Goal: Share content: Share content

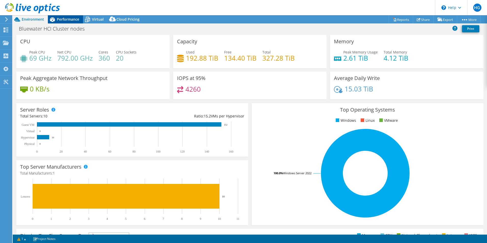
click at [72, 19] on span "Performance" at bounding box center [68, 19] width 22 height 5
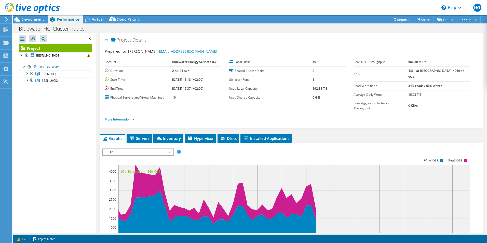
click at [138, 149] on span "IOPS" at bounding box center [137, 152] width 65 height 6
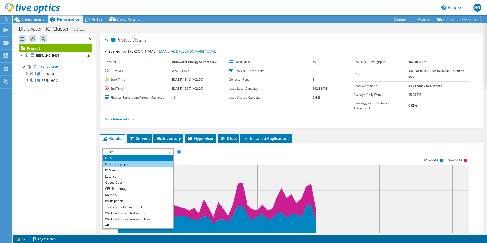
click at [126, 161] on li "Disk Throughput" at bounding box center [138, 164] width 71 height 6
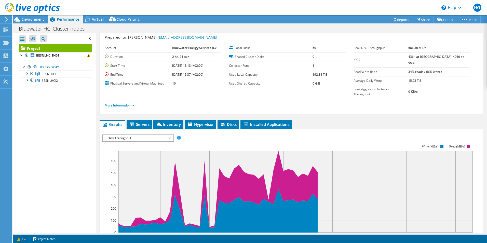
scroll to position [25, 0]
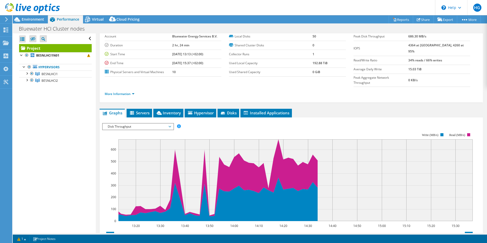
click at [121, 123] on span "Disk Throughput" at bounding box center [137, 126] width 65 height 6
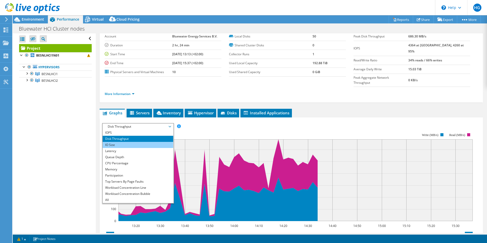
click at [118, 142] on li "IO Size" at bounding box center [138, 145] width 71 height 6
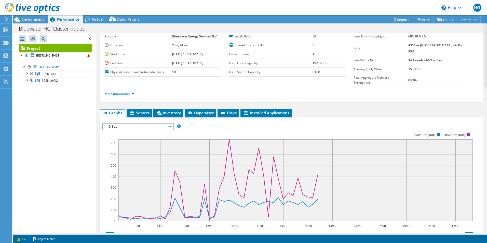
click at [143, 123] on span "IO Size" at bounding box center [137, 126] width 65 height 6
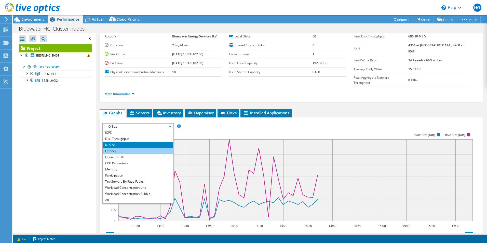
click at [122, 148] on li "Latency" at bounding box center [138, 151] width 71 height 6
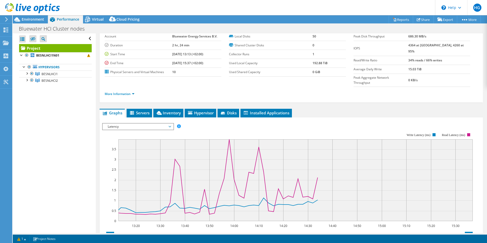
click at [145, 123] on span "Latency" at bounding box center [137, 126] width 65 height 6
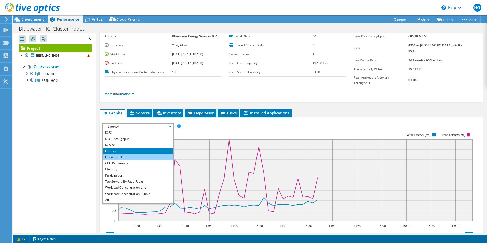
click at [127, 154] on li "Queue Depth" at bounding box center [138, 157] width 71 height 6
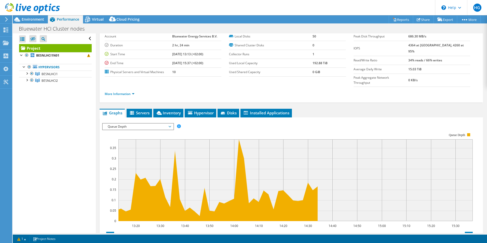
click at [141, 123] on span "Queue Depth" at bounding box center [137, 126] width 65 height 6
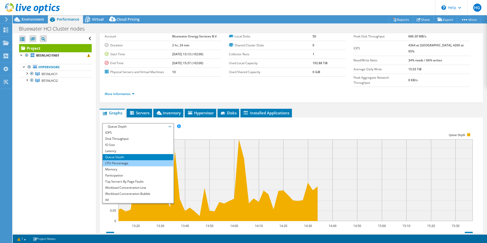
click at [122, 160] on li "CPU Percentage" at bounding box center [138, 163] width 71 height 6
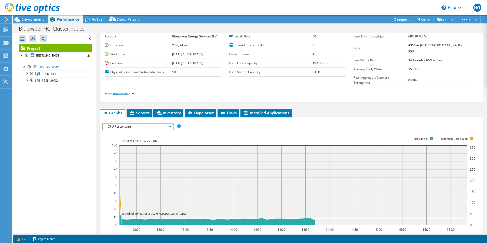
click at [149, 123] on span "CPU Percentage" at bounding box center [137, 126] width 65 height 6
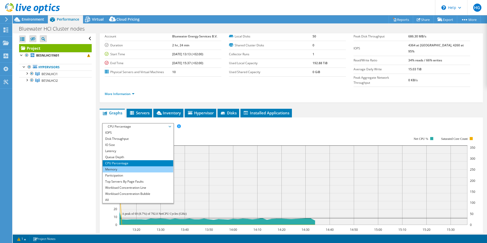
click at [137, 166] on li "Memory" at bounding box center [138, 169] width 71 height 6
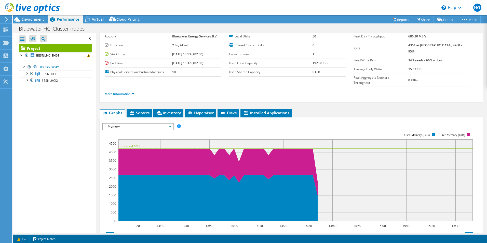
click at [157, 123] on span "Memory" at bounding box center [137, 126] width 65 height 6
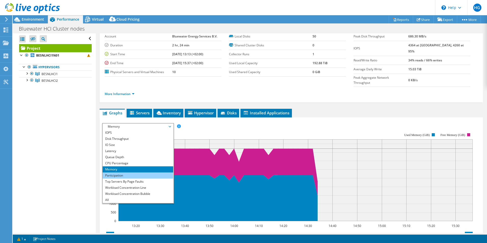
click at [136, 172] on li "Participation" at bounding box center [138, 175] width 71 height 6
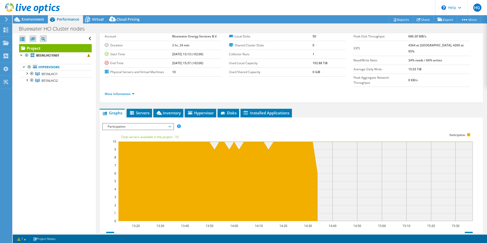
click at [151, 123] on span "Participation" at bounding box center [137, 126] width 65 height 6
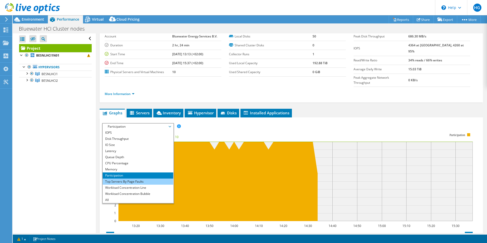
click at [133, 178] on li "Top Servers By Page Faults" at bounding box center [138, 181] width 71 height 6
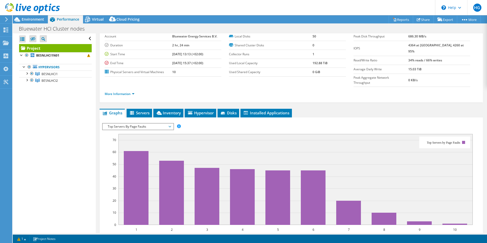
click at [127, 123] on span "Top Servers By Page Faults" at bounding box center [137, 126] width 65 height 6
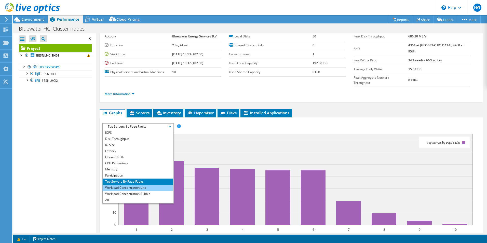
click at [139, 185] on li "Workload Concentration Line" at bounding box center [138, 188] width 71 height 6
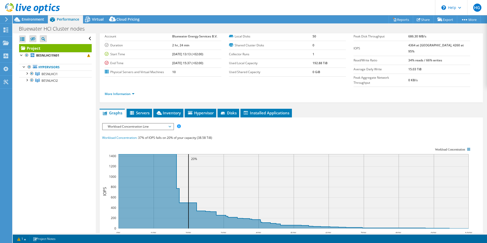
click at [150, 123] on span "Workload Concentration Line" at bounding box center [137, 126] width 65 height 6
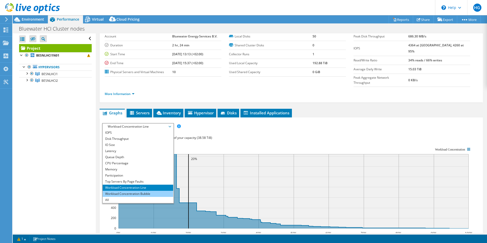
click at [146, 191] on li "Workload Concentration Bubble" at bounding box center [138, 194] width 71 height 6
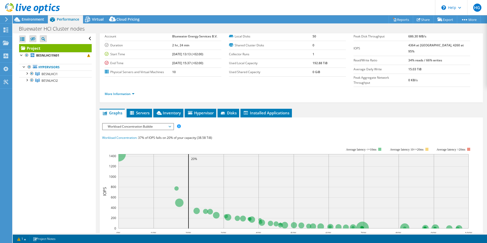
click at [157, 123] on span "Workload Concentration Bubble" at bounding box center [137, 126] width 65 height 6
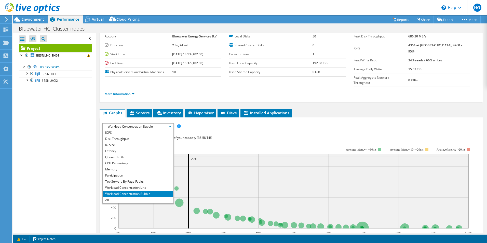
click at [291, 123] on div "IOPS Disk Throughput IO Size Latency Queue Depth CPU Percentage Memory Page Fau…" at bounding box center [291, 126] width 378 height 7
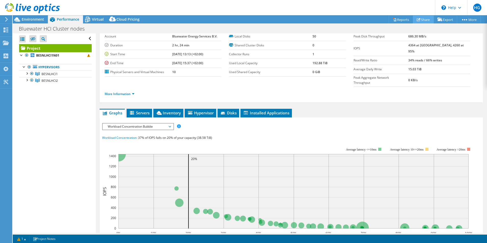
click at [424, 19] on link "Share" at bounding box center [423, 20] width 21 height 8
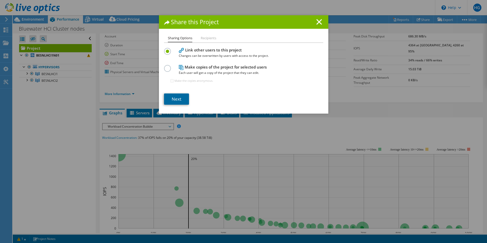
click at [176, 99] on link "Next" at bounding box center [176, 98] width 25 height 11
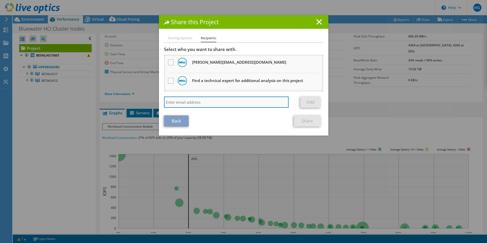
click at [207, 101] on input "search" at bounding box center [226, 101] width 125 height 11
type input "[PERSON_NAME]"
drag, startPoint x: 199, startPoint y: 104, endPoint x: 151, endPoint y: 100, distance: 47.5
click at [151, 100] on div "Share this Project Sharing Options Recipients Link other users to this project …" at bounding box center [243, 121] width 487 height 212
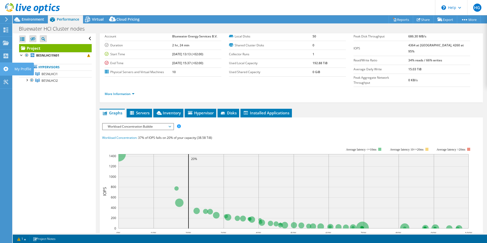
click at [6, 66] on use at bounding box center [5, 68] width 5 height 5
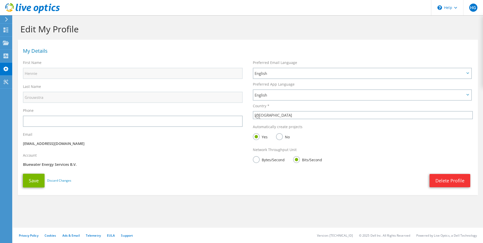
select select "160"
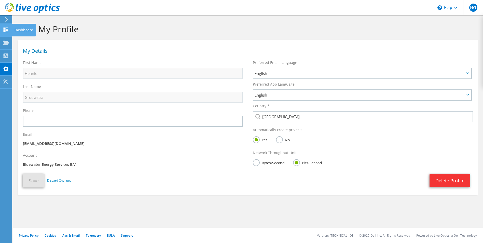
click at [6, 30] on icon at bounding box center [6, 29] width 6 height 5
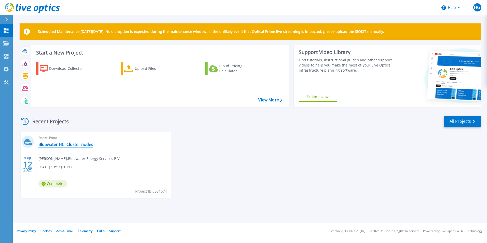
click at [89, 144] on link "Bluewater HCI Cluster nodes" at bounding box center [65, 144] width 55 height 5
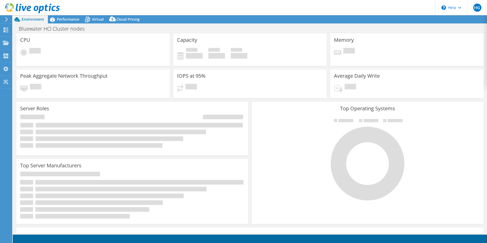
select select "USD"
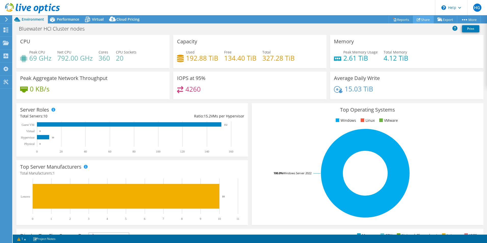
click at [419, 19] on link "Share" at bounding box center [423, 20] width 21 height 8
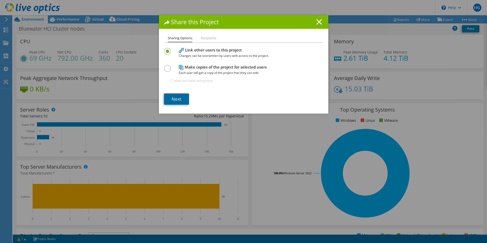
click at [179, 97] on link "Next" at bounding box center [176, 98] width 25 height 11
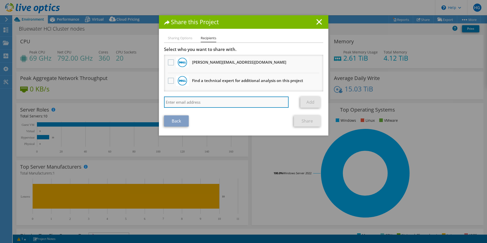
click at [195, 101] on input "search" at bounding box center [226, 101] width 125 height 11
paste input "[PERSON_NAME][EMAIL_ADDRESS][PERSON_NAME][DOMAIN_NAME]"
type input "[PERSON_NAME][EMAIL_ADDRESS][PERSON_NAME][DOMAIN_NAME]"
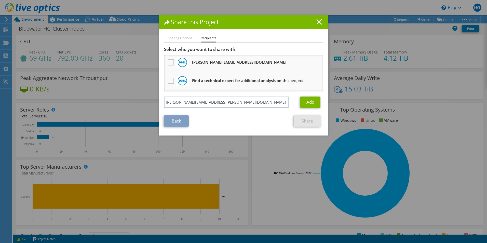
click at [185, 39] on li "Sharing Options" at bounding box center [180, 38] width 24 height 6
click at [308, 101] on link "Add" at bounding box center [310, 101] width 20 height 11
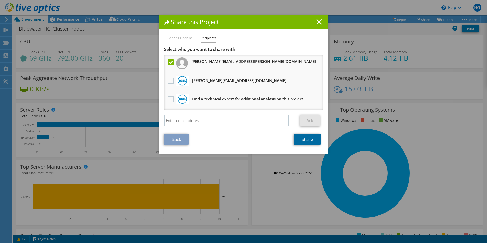
click at [302, 138] on link "Share" at bounding box center [307, 139] width 27 height 11
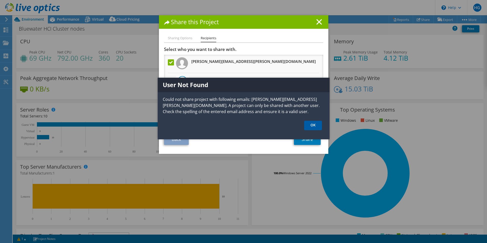
click at [314, 125] on link "OK" at bounding box center [313, 125] width 18 height 9
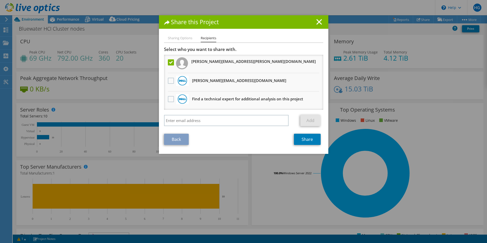
click at [169, 62] on label at bounding box center [171, 62] width 7 height 6
click at [0, 0] on input "checkbox" at bounding box center [0, 0] width 0 height 0
click at [180, 37] on li "Sharing Options" at bounding box center [180, 38] width 24 height 6
click at [317, 21] on line at bounding box center [318, 21] width 5 height 5
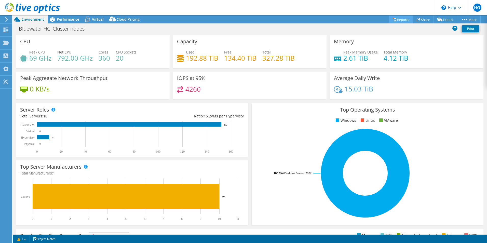
click at [399, 19] on link "Reports" at bounding box center [400, 20] width 24 height 8
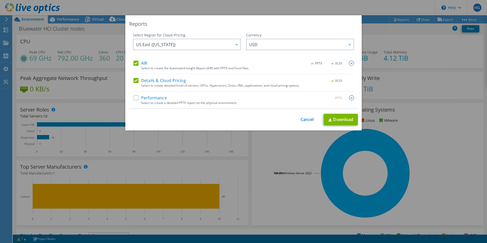
click at [134, 98] on label "Performance" at bounding box center [149, 97] width 33 height 5
click at [0, 0] on input "Performance" at bounding box center [0, 0] width 0 height 0
click at [206, 43] on span "US East ([US_STATE])" at bounding box center [188, 44] width 104 height 10
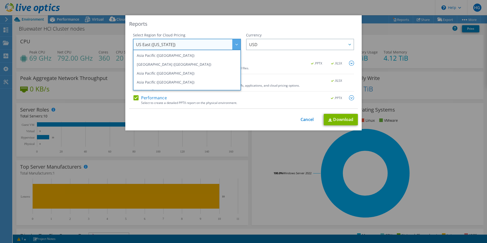
click at [202, 45] on span "US East ([US_STATE])" at bounding box center [188, 44] width 104 height 10
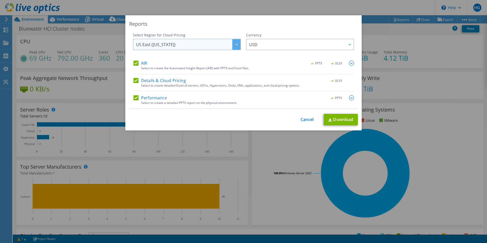
click at [232, 46] on div at bounding box center [236, 44] width 8 height 10
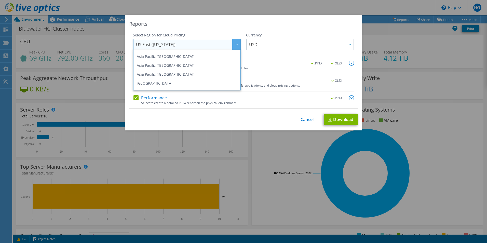
scroll to position [35, 0]
click at [165, 81] on li "Europe ([GEOGRAPHIC_DATA])" at bounding box center [186, 82] width 105 height 9
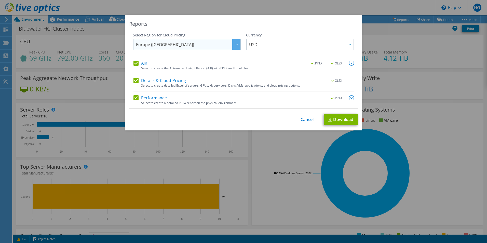
click at [235, 47] on div at bounding box center [236, 44] width 8 height 10
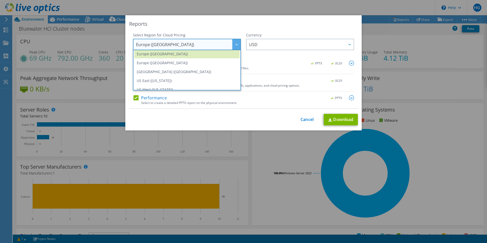
scroll to position [66, 0]
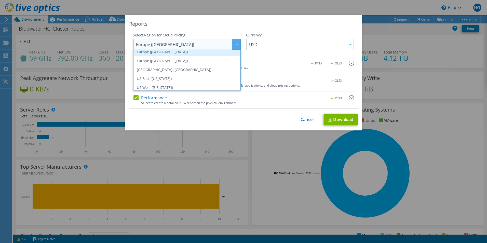
click at [168, 52] on li "Europe ([GEOGRAPHIC_DATA])" at bounding box center [186, 51] width 105 height 9
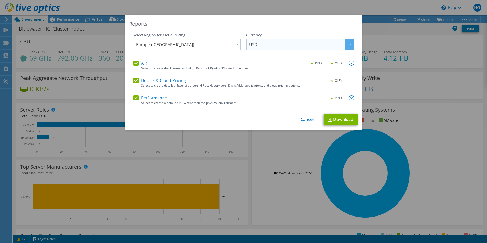
click at [260, 46] on span "USD" at bounding box center [301, 44] width 104 height 10
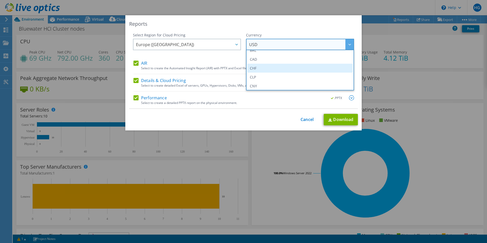
scroll to position [51, 0]
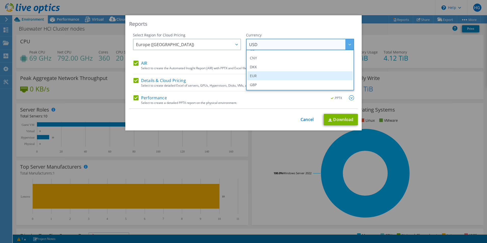
click at [259, 73] on li "EUR" at bounding box center [299, 75] width 105 height 9
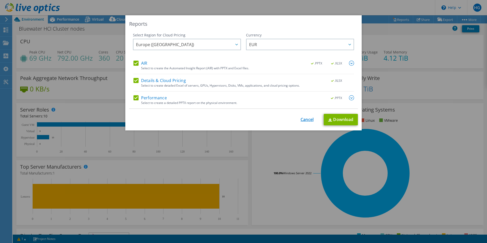
click at [307, 119] on link "Cancel" at bounding box center [306, 119] width 13 height 5
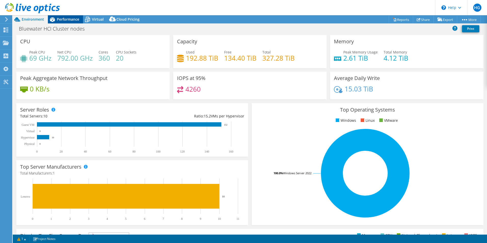
click at [63, 19] on span "Performance" at bounding box center [68, 19] width 22 height 5
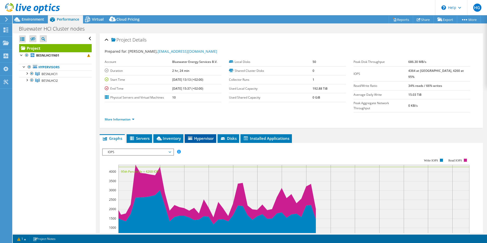
click at [206, 136] on span "Hypervisor" at bounding box center [200, 138] width 26 height 5
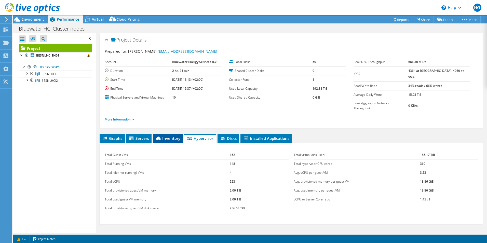
click at [168, 136] on span "Inventory" at bounding box center [167, 138] width 25 height 5
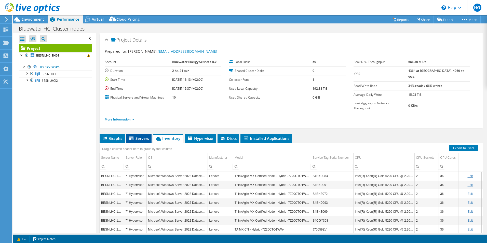
click at [143, 136] on span "Servers" at bounding box center [139, 138] width 20 height 5
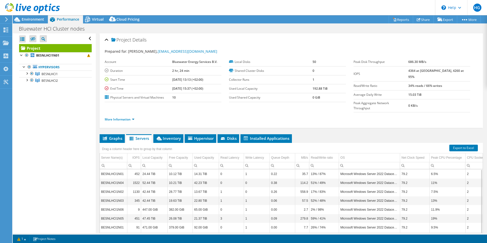
click at [110, 123] on div "Project Details Prepared for: [PERSON_NAME], [PERSON_NAME][EMAIL_ADDRESS][DOMAI…" at bounding box center [291, 151] width 391 height 237
click at [111, 136] on span "Graphs" at bounding box center [112, 138] width 20 height 5
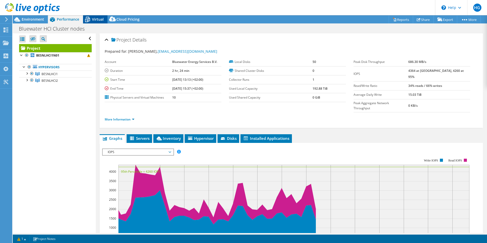
click at [96, 21] on span "Virtual" at bounding box center [98, 19] width 12 height 5
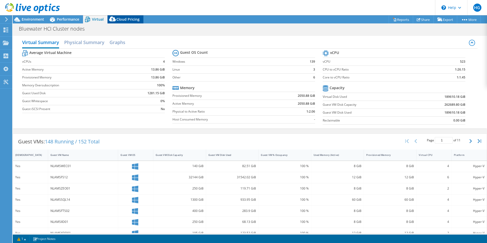
click at [116, 20] on icon at bounding box center [112, 20] width 10 height 10
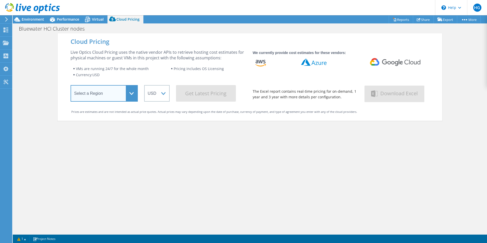
click at [128, 93] on select "Select a Region [GEOGRAPHIC_DATA] ([GEOGRAPHIC_DATA]) [GEOGRAPHIC_DATA] ([GEOGR…" at bounding box center [104, 93] width 67 height 17
select select "EUFrankfurt"
click at [71, 86] on select "Select a Region [GEOGRAPHIC_DATA] ([GEOGRAPHIC_DATA]) [GEOGRAPHIC_DATA] ([GEOGR…" at bounding box center [104, 93] width 67 height 17
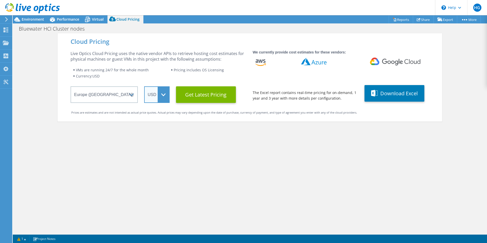
click at [160, 96] on select "ARS AUD BRL CAD CHF CLP CNY DKK EUR GBP HKD HUF INR JPY MXN MYR NOK NZD PEN SEK…" at bounding box center [156, 94] width 25 height 17
click at [144, 86] on select "ARS AUD BRL CAD CHF CLP CNY DKK EUR GBP HKD HUF INR JPY MXN MYR NOK NZD PEN SEK…" at bounding box center [156, 94] width 25 height 17
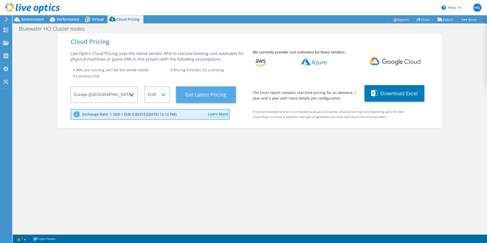
click at [214, 95] on Latest "Get Latest Pricing" at bounding box center [206, 94] width 60 height 17
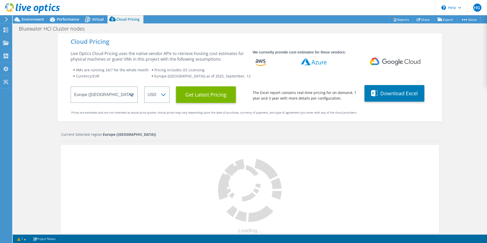
select select "EUR"
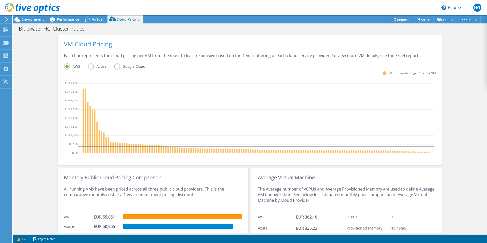
scroll to position [122, 0]
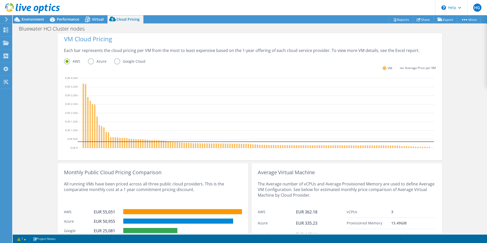
click at [91, 61] on label "Azure" at bounding box center [101, 61] width 26 height 6
click at [0, 0] on input "Azure" at bounding box center [0, 0] width 0 height 0
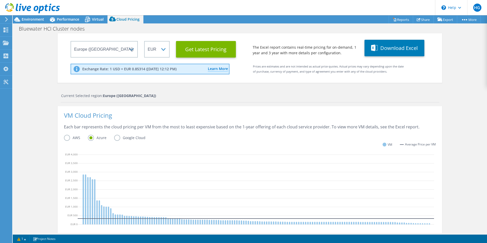
scroll to position [12, 0]
click at [383, 47] on button "Download Excel" at bounding box center [394, 48] width 60 height 17
click at [465, 73] on div "Cloud Pricing Live Optics Cloud Pricing uses the native vendor APIs to retrieve…" at bounding box center [250, 161] width 474 height 347
click at [92, 18] on span "Virtual" at bounding box center [98, 19] width 12 height 5
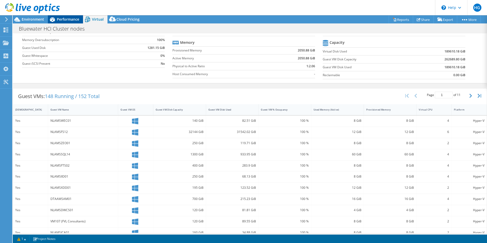
click at [74, 18] on span "Performance" at bounding box center [68, 19] width 22 height 5
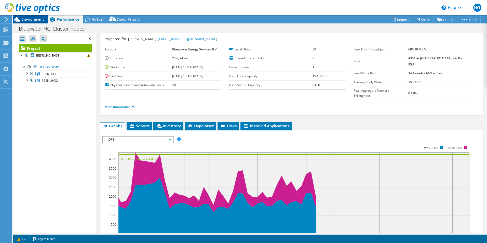
click at [37, 20] on span "Environment" at bounding box center [33, 19] width 22 height 5
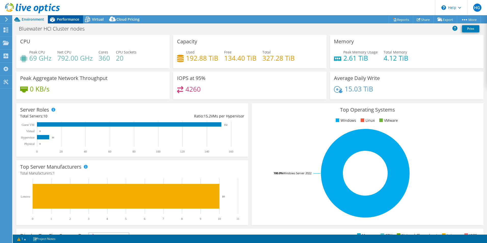
click at [72, 21] on span "Performance" at bounding box center [68, 19] width 22 height 5
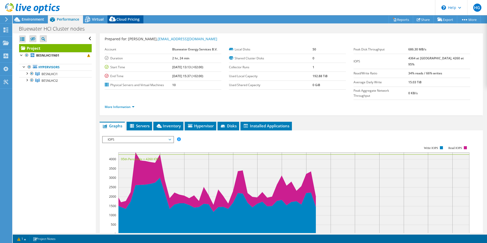
click at [123, 17] on span "Cloud Pricing" at bounding box center [127, 19] width 23 height 5
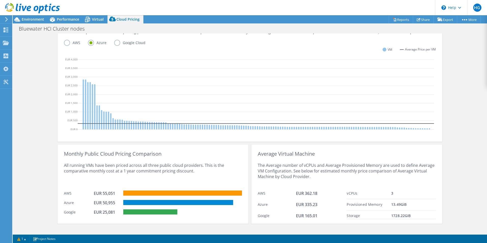
scroll to position [147, 0]
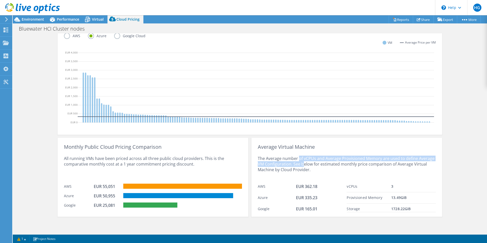
drag, startPoint x: 297, startPoint y: 158, endPoint x: 300, endPoint y: 166, distance: 8.6
click at [300, 166] on div "The Average number of vCPUs and Average Provisioned Memory are used to define A…" at bounding box center [347, 165] width 178 height 31
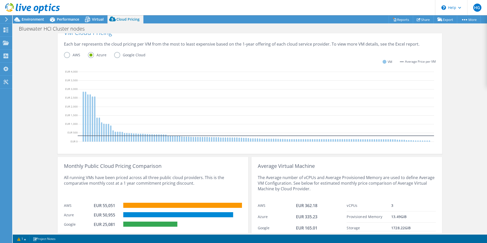
scroll to position [122, 0]
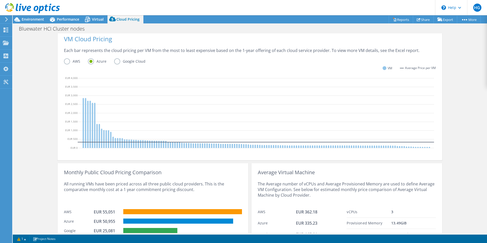
click at [115, 61] on label "Google Cloud" at bounding box center [133, 61] width 39 height 6
click at [0, 0] on input "Google Cloud" at bounding box center [0, 0] width 0 height 0
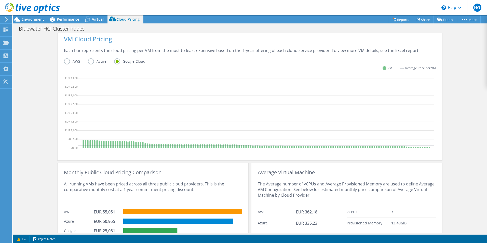
click at [90, 61] on label "Azure" at bounding box center [101, 61] width 26 height 6
click at [0, 0] on input "Azure" at bounding box center [0, 0] width 0 height 0
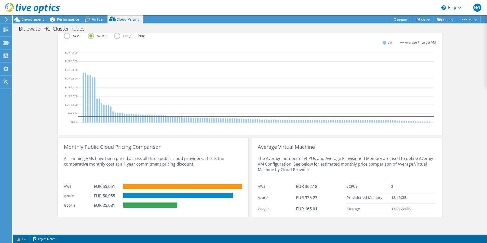
scroll to position [96, 0]
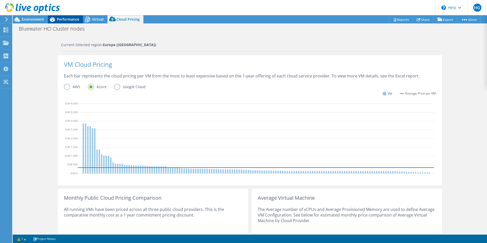
click at [73, 20] on span "Performance" at bounding box center [68, 19] width 22 height 5
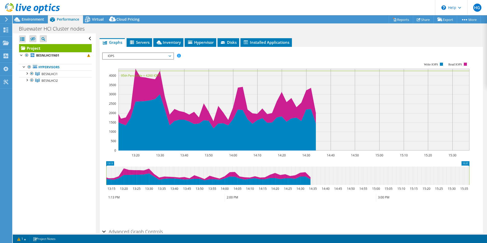
scroll to position [63, 0]
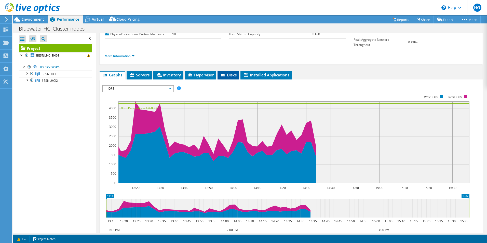
click at [232, 72] on span "Disks" at bounding box center [228, 74] width 17 height 5
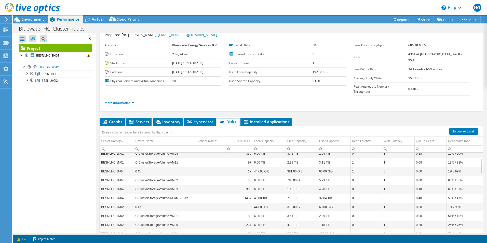
scroll to position [25, 0]
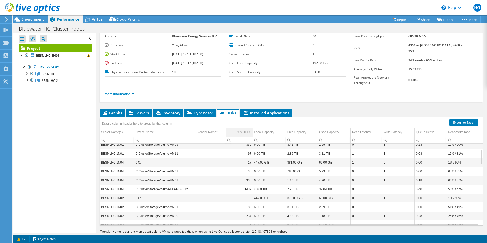
click at [241, 129] on div "95% IOPS" at bounding box center [244, 132] width 14 height 6
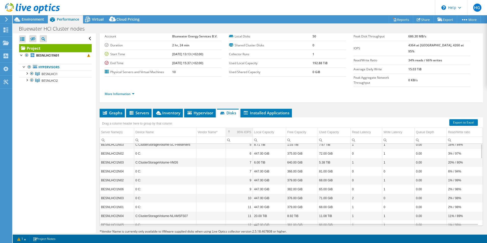
scroll to position [0, 0]
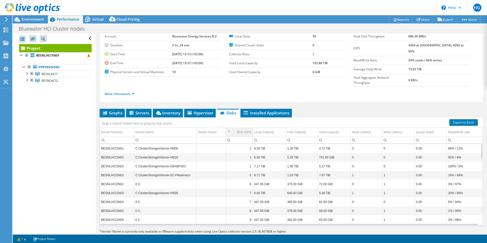
click at [241, 129] on div "95% IOPS" at bounding box center [244, 132] width 14 height 6
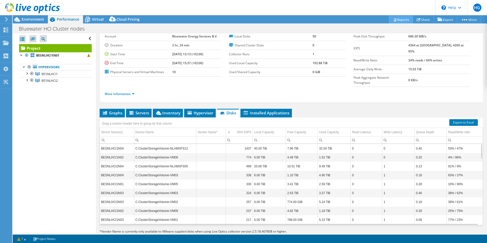
click at [400, 20] on link "Reports" at bounding box center [400, 20] width 24 height 8
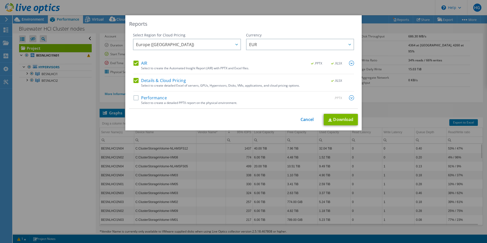
click at [133, 98] on label "Performance" at bounding box center [149, 97] width 33 height 5
click at [0, 0] on input "Performance" at bounding box center [0, 0] width 0 height 0
click at [133, 80] on label "Details & Cloud Pricing" at bounding box center [159, 80] width 52 height 5
click at [0, 0] on input "Details & Cloud Pricing" at bounding box center [0, 0] width 0 height 0
click at [337, 119] on link "Download" at bounding box center [340, 119] width 34 height 11
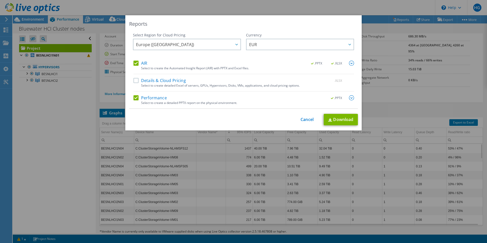
click at [325, 6] on div "Reports Select Region for Cloud Pricing Asia Pacific ([GEOGRAPHIC_DATA]) [GEOGR…" at bounding box center [243, 121] width 487 height 243
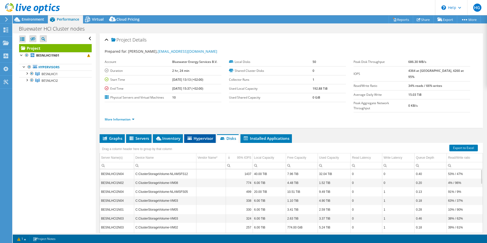
click at [200, 136] on span "Hypervisor" at bounding box center [200, 138] width 26 height 5
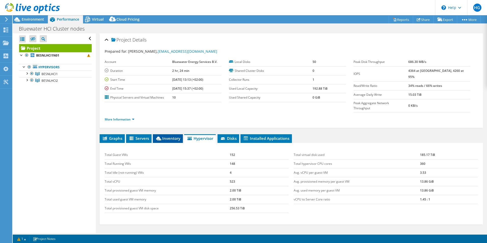
click at [167, 136] on span "Inventory" at bounding box center [167, 138] width 25 height 5
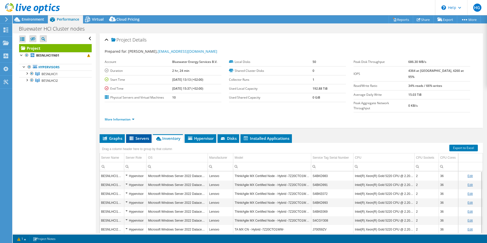
click at [140, 136] on span "Servers" at bounding box center [139, 138] width 20 height 5
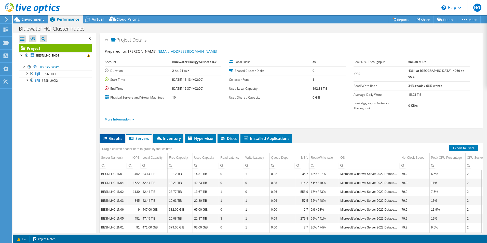
click at [112, 136] on span "Graphs" at bounding box center [112, 138] width 20 height 5
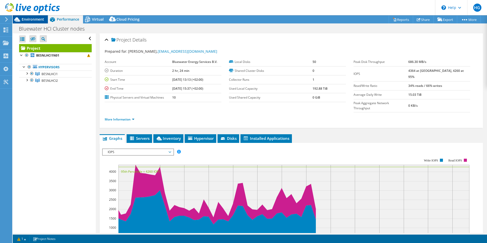
click at [28, 18] on span "Environment" at bounding box center [33, 19] width 22 height 5
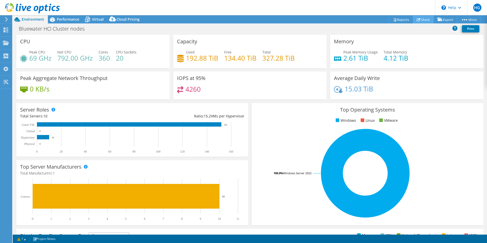
click at [416, 19] on use at bounding box center [418, 19] width 4 height 3
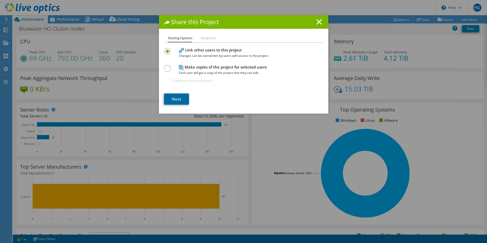
click at [173, 98] on link "Next" at bounding box center [176, 98] width 25 height 11
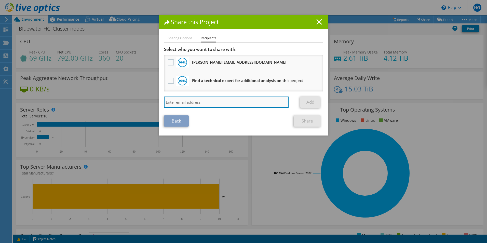
click at [188, 104] on input "search" at bounding box center [226, 101] width 125 height 11
click at [165, 102] on input "bluewater" at bounding box center [226, 101] width 125 height 11
type input "b"
type input "[PERSON_NAME]"
click at [179, 102] on input "[PERSON_NAME]" at bounding box center [226, 101] width 125 height 11
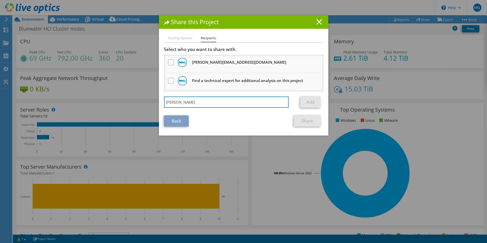
drag, startPoint x: 185, startPoint y: 102, endPoint x: 155, endPoint y: 100, distance: 29.3
click at [155, 100] on div "Share this Project Sharing Options Recipients Link other users to this project …" at bounding box center [243, 121] width 487 height 212
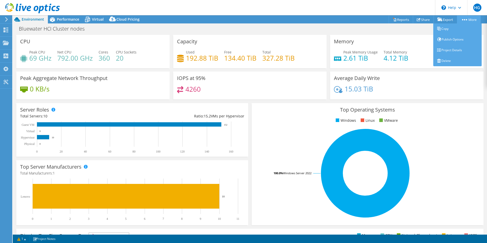
click at [470, 21] on link "More" at bounding box center [469, 20] width 24 height 8
click at [457, 42] on link "Publish Options" at bounding box center [457, 39] width 48 height 11
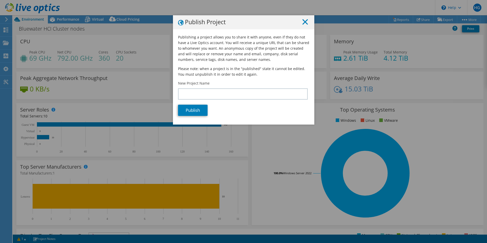
click at [303, 21] on icon at bounding box center [305, 22] width 6 height 6
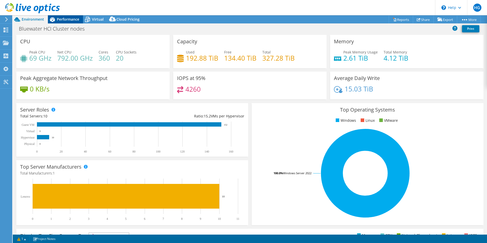
click at [64, 19] on span "Performance" at bounding box center [68, 19] width 22 height 5
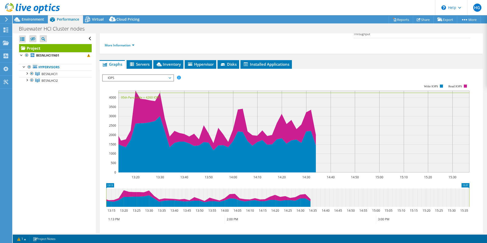
scroll to position [76, 0]
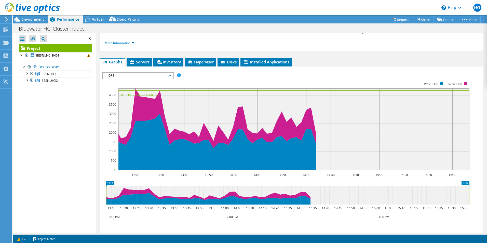
click at [138, 73] on span "IOPS" at bounding box center [137, 76] width 65 height 6
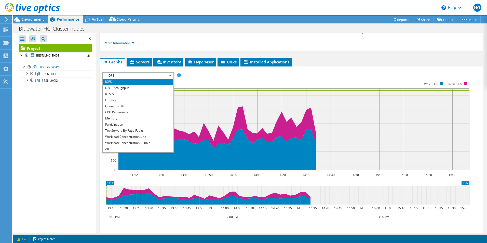
click at [128, 121] on li "Participation" at bounding box center [138, 124] width 71 height 6
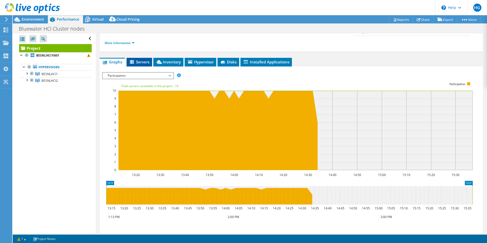
click at [147, 59] on span "Servers" at bounding box center [139, 61] width 20 height 5
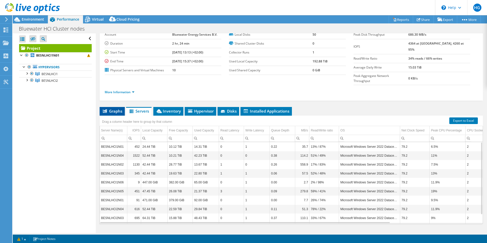
click at [116, 108] on span "Graphs" at bounding box center [112, 110] width 20 height 5
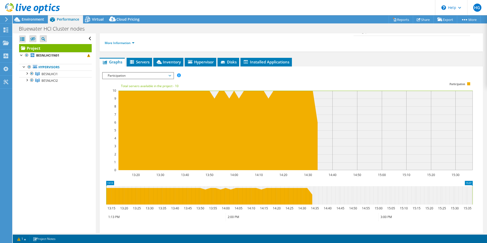
click at [152, 73] on span "Participation" at bounding box center [137, 76] width 65 height 6
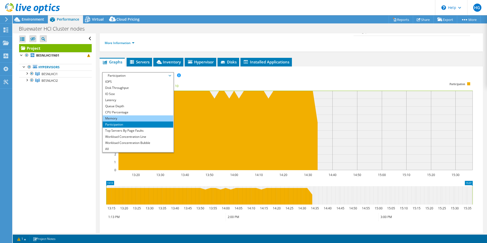
click at [136, 115] on li "Memory" at bounding box center [138, 118] width 71 height 6
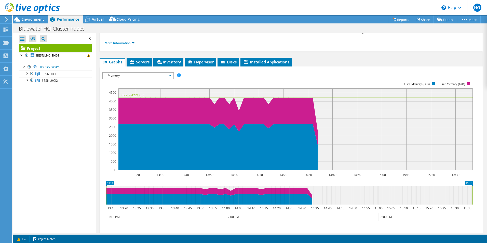
click at [164, 73] on span "Memory" at bounding box center [137, 76] width 65 height 6
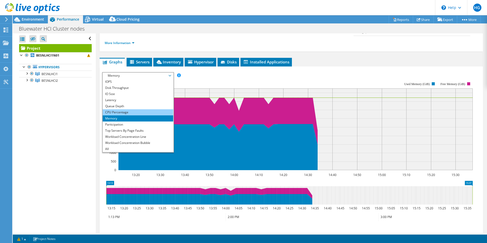
click at [128, 109] on li "CPU Percentage" at bounding box center [138, 112] width 71 height 6
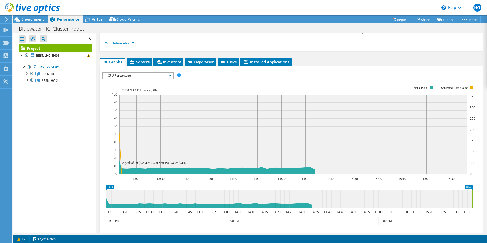
click at [172, 73] on span "CPU Percentage" at bounding box center [138, 76] width 71 height 6
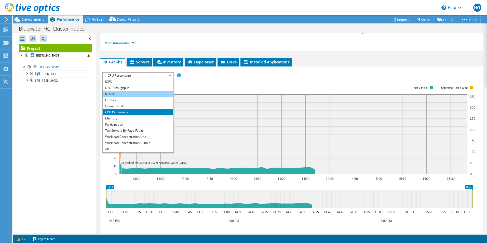
click at [135, 91] on li "IO Size" at bounding box center [138, 94] width 71 height 6
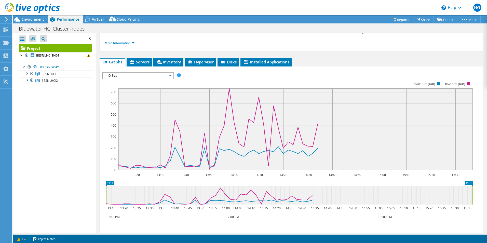
click at [152, 73] on span "IO Size" at bounding box center [137, 76] width 65 height 6
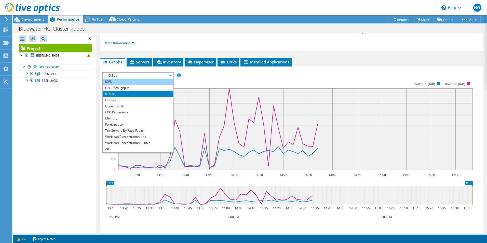
click at [130, 79] on li "IOPS" at bounding box center [138, 82] width 71 height 6
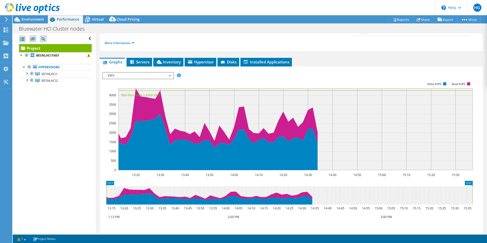
click at [138, 73] on span "IOPS" at bounding box center [137, 76] width 65 height 6
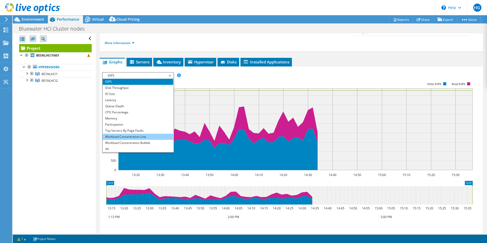
click at [137, 134] on li "Workload Concentration Line" at bounding box center [138, 137] width 71 height 6
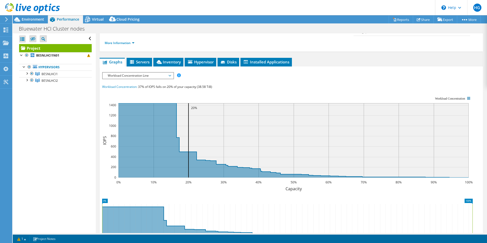
click at [163, 73] on span "Workload Concentration Line" at bounding box center [137, 76] width 65 height 6
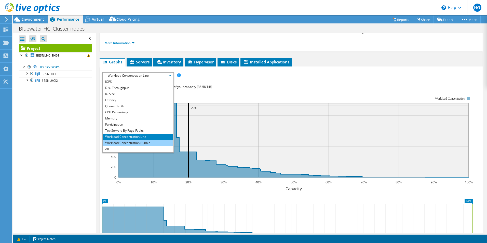
click at [142, 140] on li "Workload Concentration Bubble" at bounding box center [138, 143] width 71 height 6
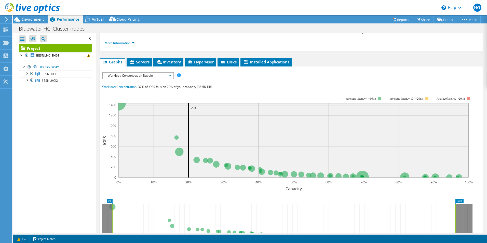
click at [157, 73] on span "Workload Concentration Bubble" at bounding box center [137, 76] width 65 height 6
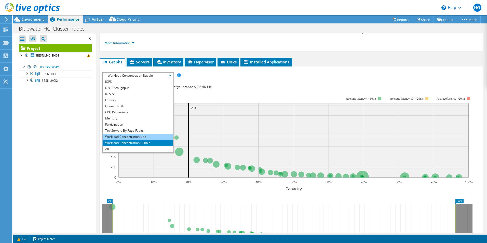
click at [142, 134] on li "Workload Concentration Line" at bounding box center [138, 137] width 71 height 6
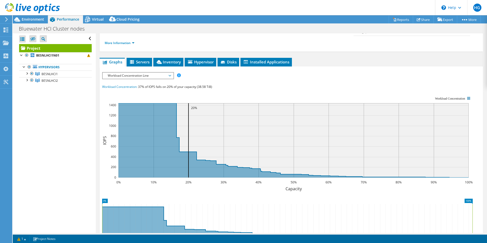
click at [141, 73] on span "Workload Concentration Line" at bounding box center [137, 76] width 65 height 6
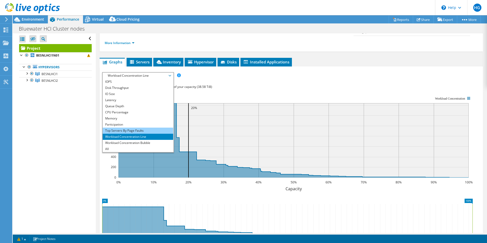
click at [141, 128] on li "Top Servers By Page Faults" at bounding box center [138, 131] width 71 height 6
